Goal: Task Accomplishment & Management: Manage account settings

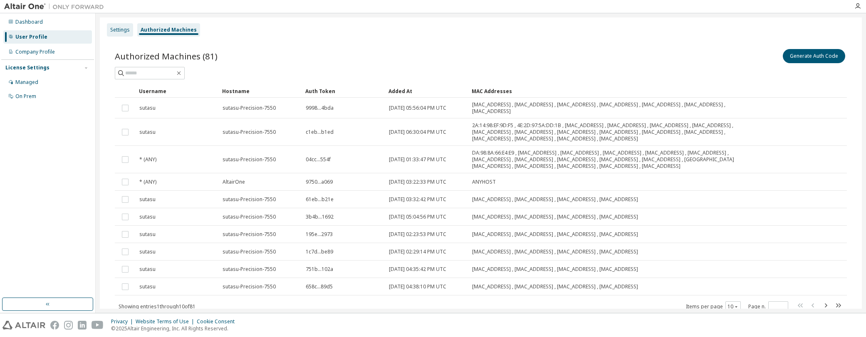
click at [117, 27] on div "Settings" at bounding box center [120, 30] width 20 height 7
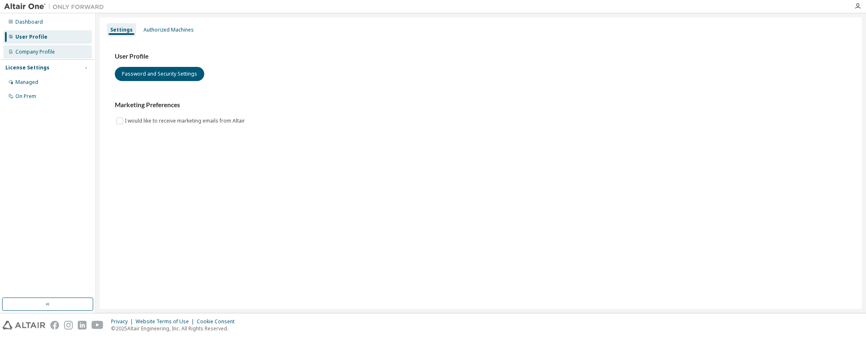
click at [34, 50] on div "Company Profile" at bounding box center [35, 52] width 40 height 7
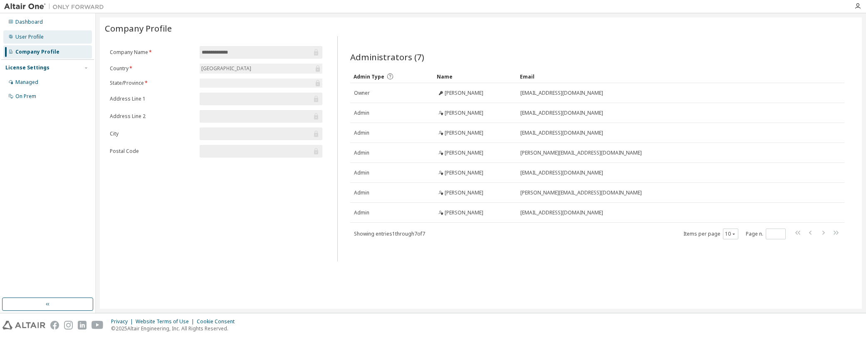
click at [31, 36] on div "User Profile" at bounding box center [29, 37] width 28 height 7
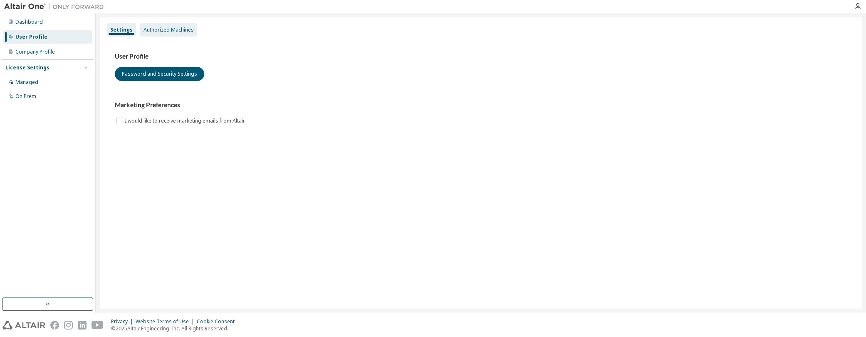
click at [177, 27] on div "Authorized Machines" at bounding box center [169, 30] width 50 height 7
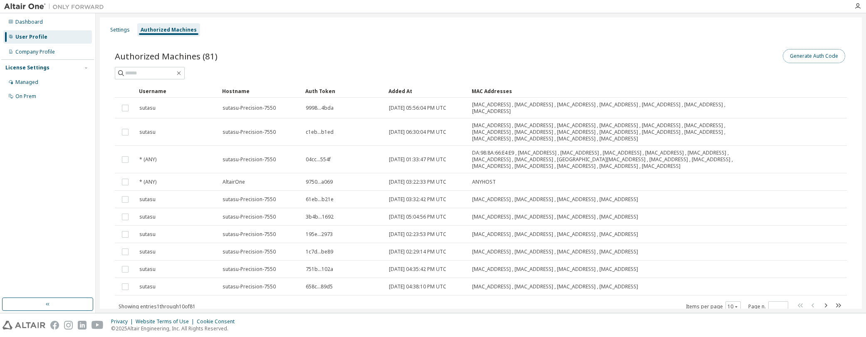
click at [803, 54] on button "Generate Auth Code" at bounding box center [814, 56] width 62 height 14
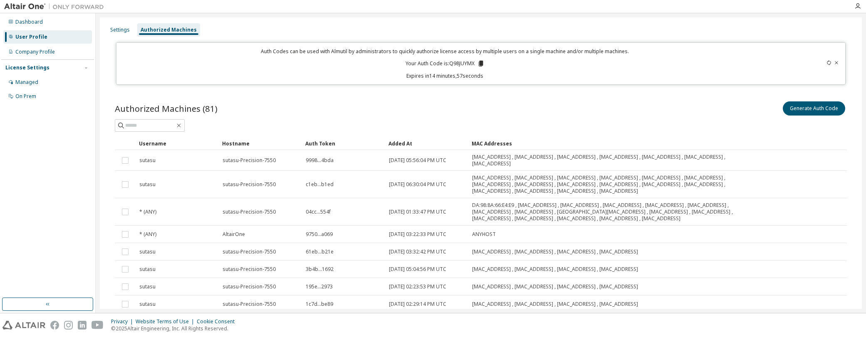
click at [479, 65] on icon at bounding box center [481, 64] width 5 height 6
click at [30, 51] on div "Company Profile" at bounding box center [35, 52] width 40 height 7
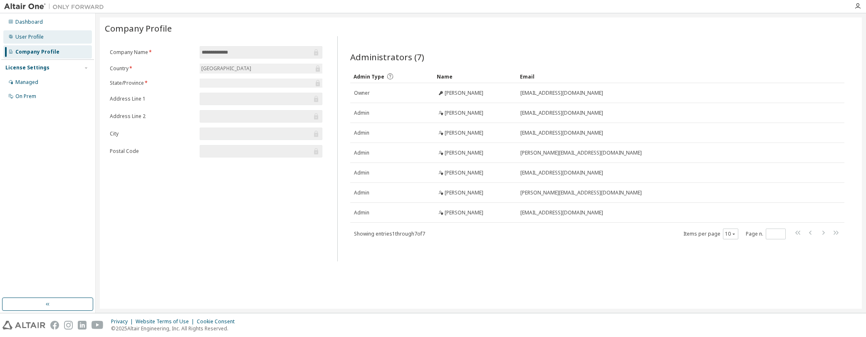
click at [32, 37] on div "User Profile" at bounding box center [29, 37] width 28 height 7
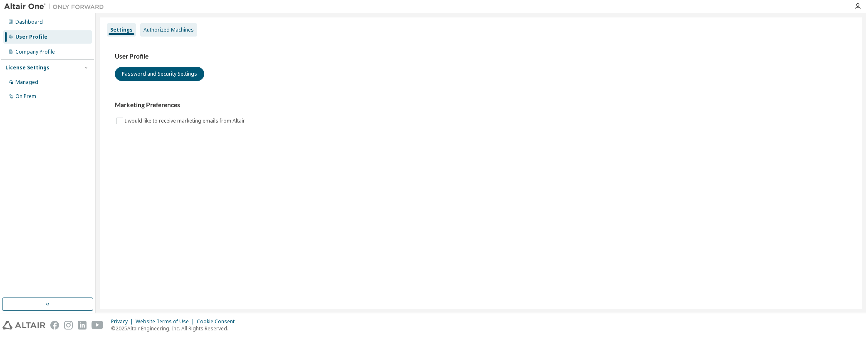
click at [180, 30] on div "Authorized Machines" at bounding box center [169, 30] width 50 height 7
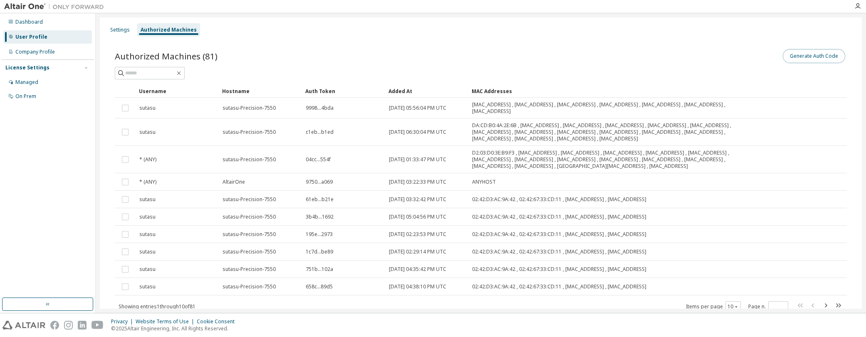
click at [799, 58] on button "Generate Auth Code" at bounding box center [814, 56] width 62 height 14
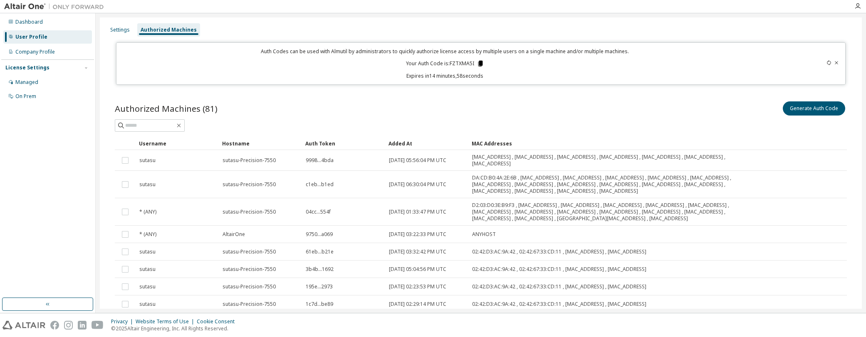
click at [478, 63] on icon at bounding box center [480, 64] width 5 height 6
